Goal: Register for event/course

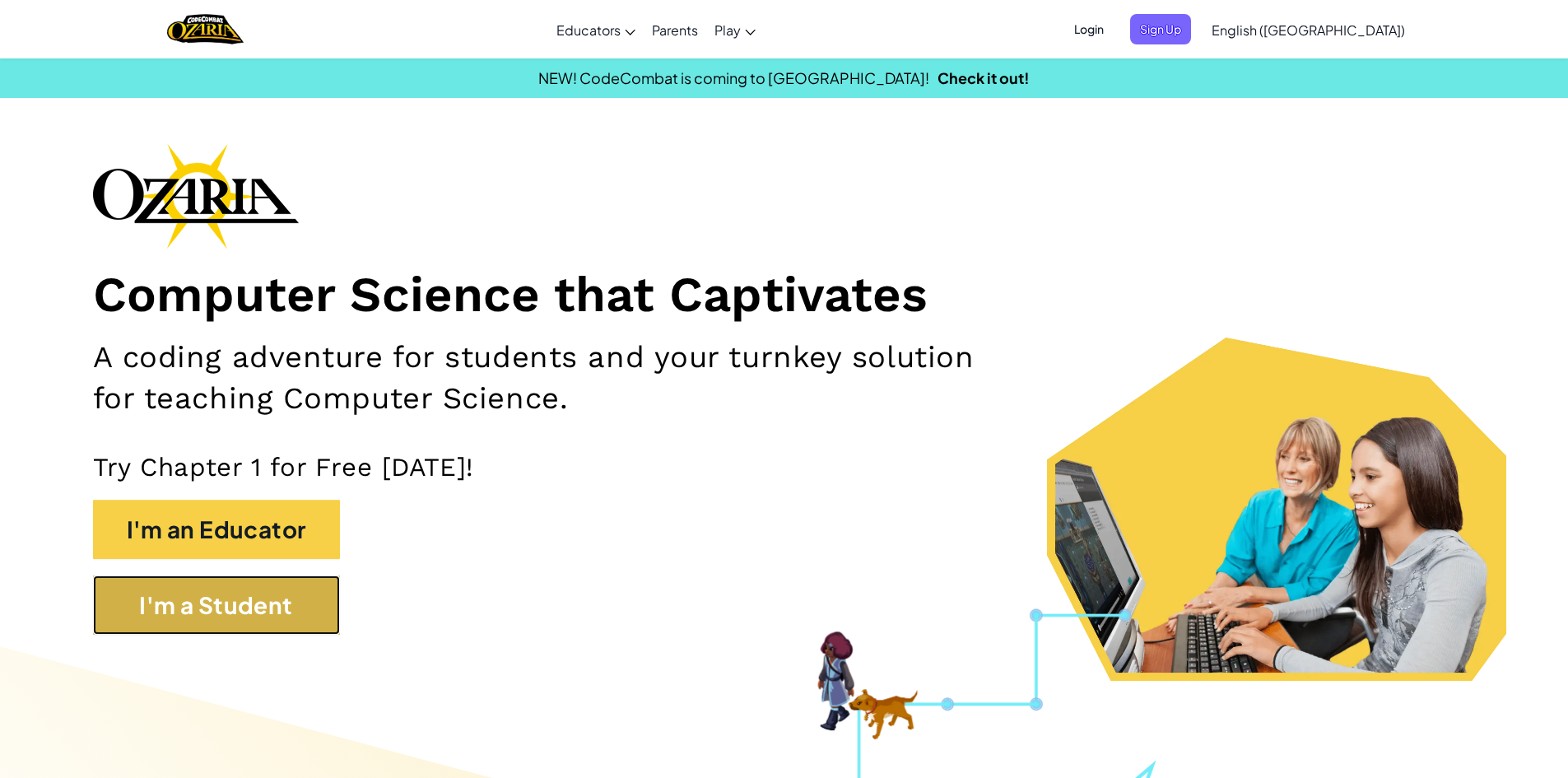
click at [270, 624] on button "I'm a Student" at bounding box center [216, 605] width 247 height 59
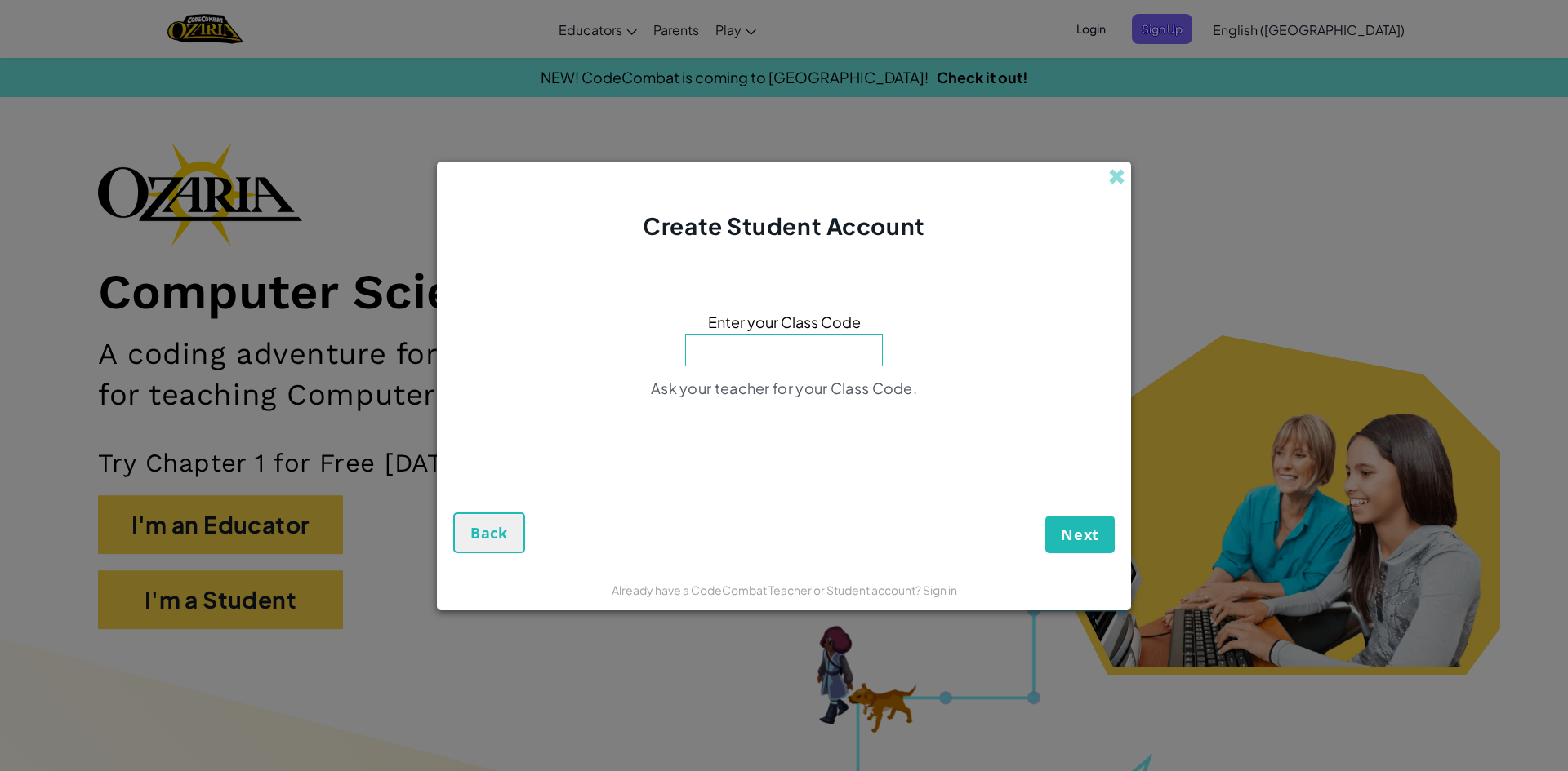
click at [777, 334] on input at bounding box center [784, 349] width 198 height 33
click at [792, 351] on input at bounding box center [784, 349] width 198 height 33
click at [790, 359] on input at bounding box center [784, 349] width 198 height 33
click at [1118, 182] on span at bounding box center [1117, 177] width 17 height 17
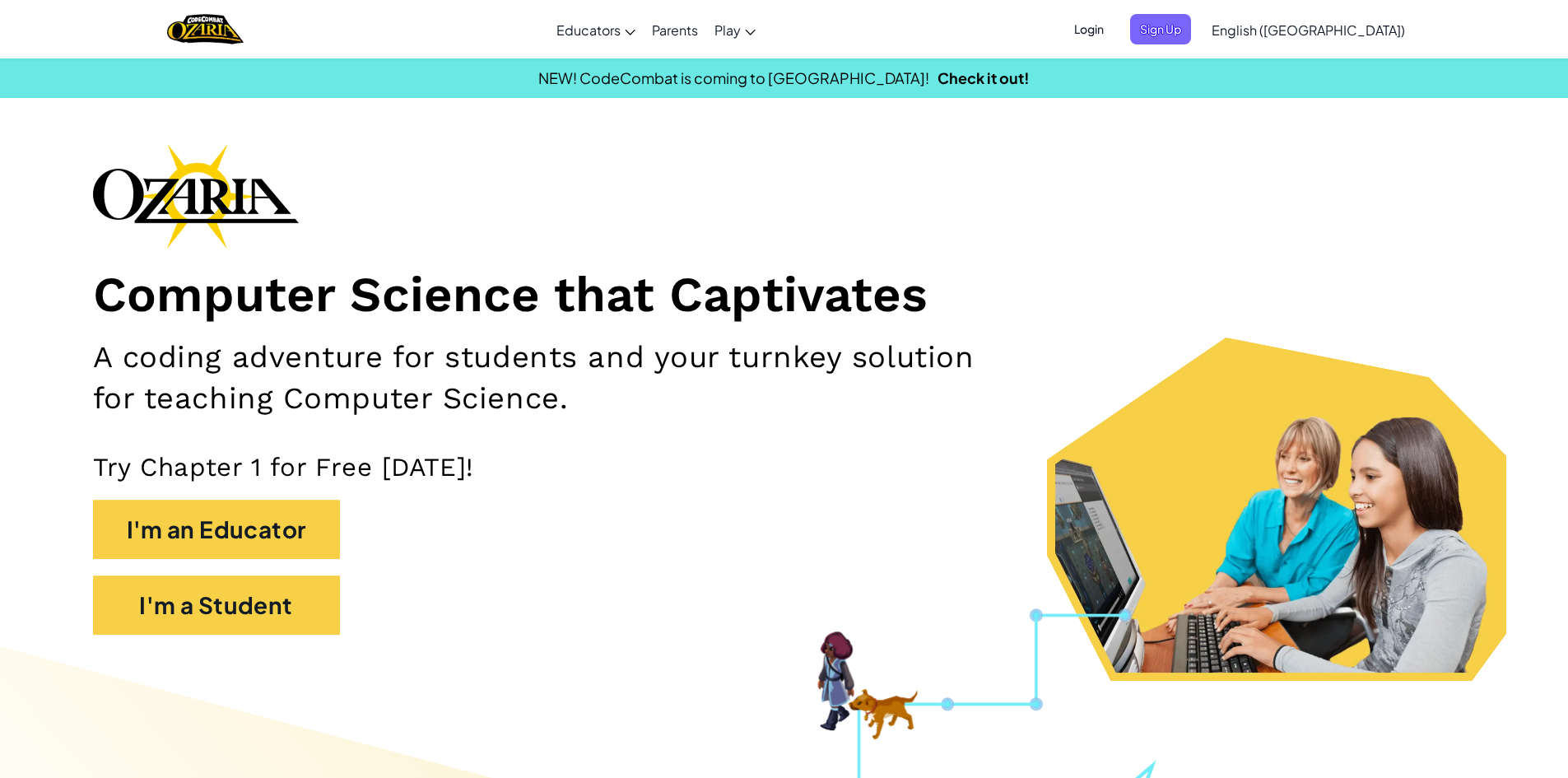
click at [1114, 18] on span "Login" at bounding box center [1089, 30] width 49 height 30
